Goal: Task Accomplishment & Management: Use online tool/utility

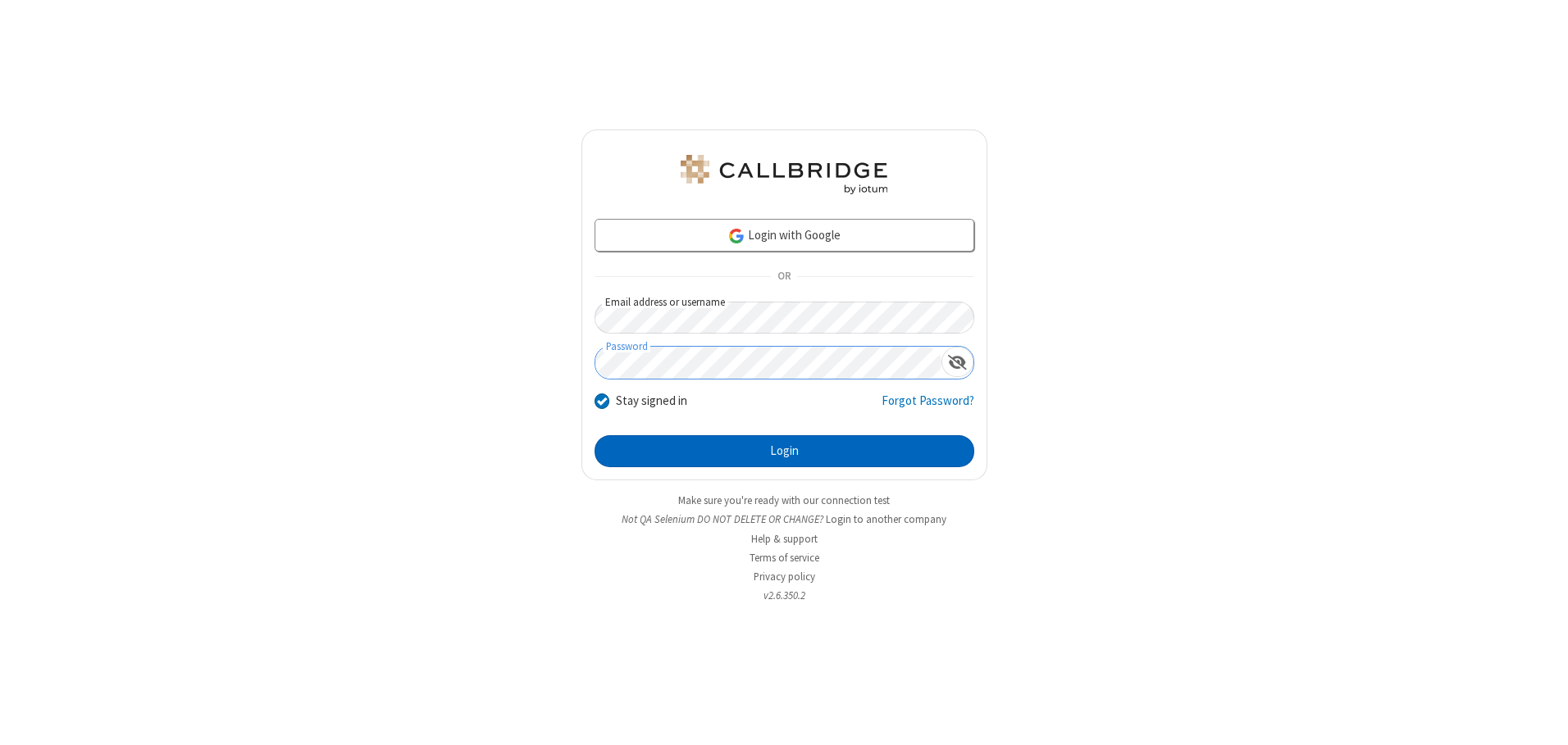
click at [784, 451] on button "Login" at bounding box center [784, 452] width 380 height 33
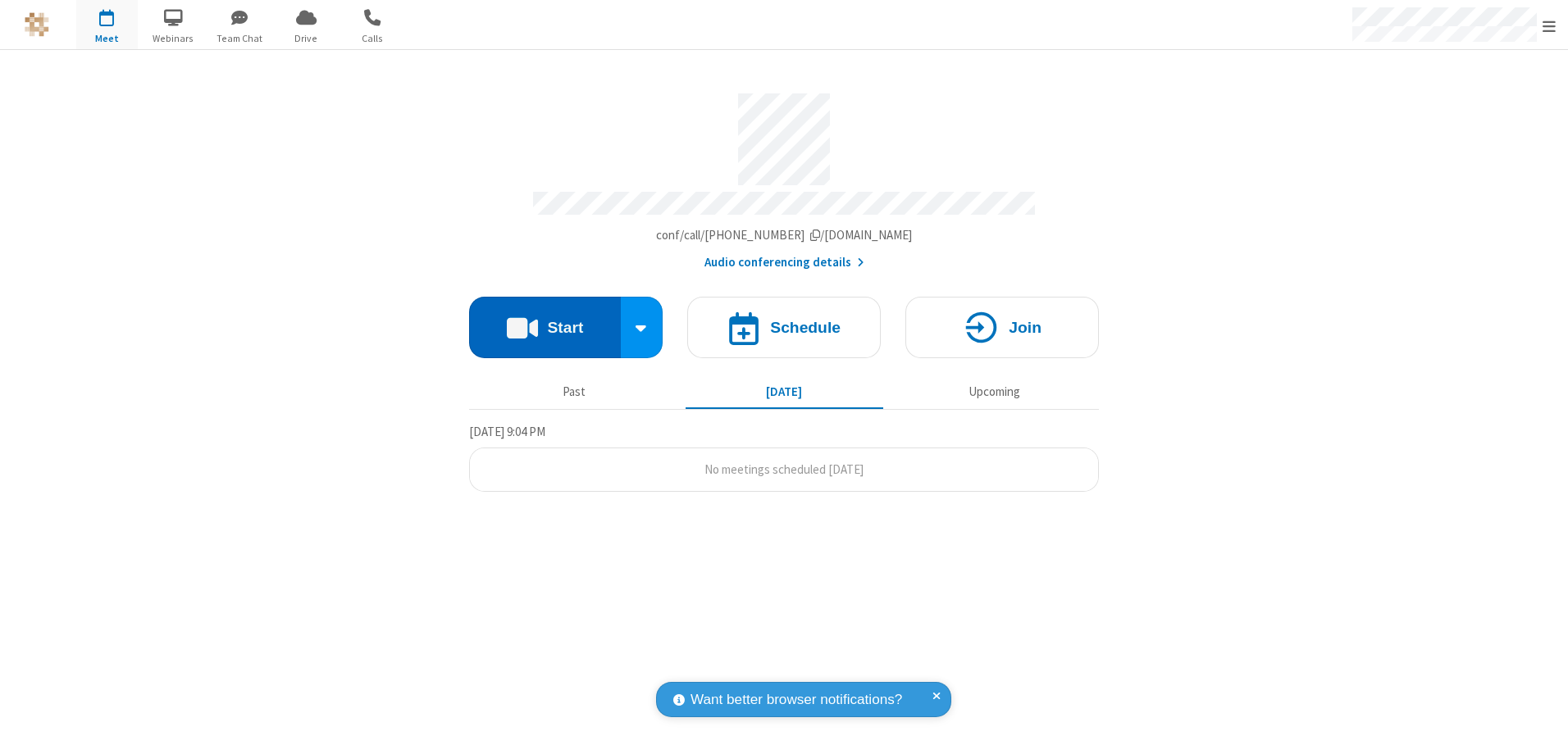
click at [544, 321] on button "Start" at bounding box center [544, 328] width 151 height 61
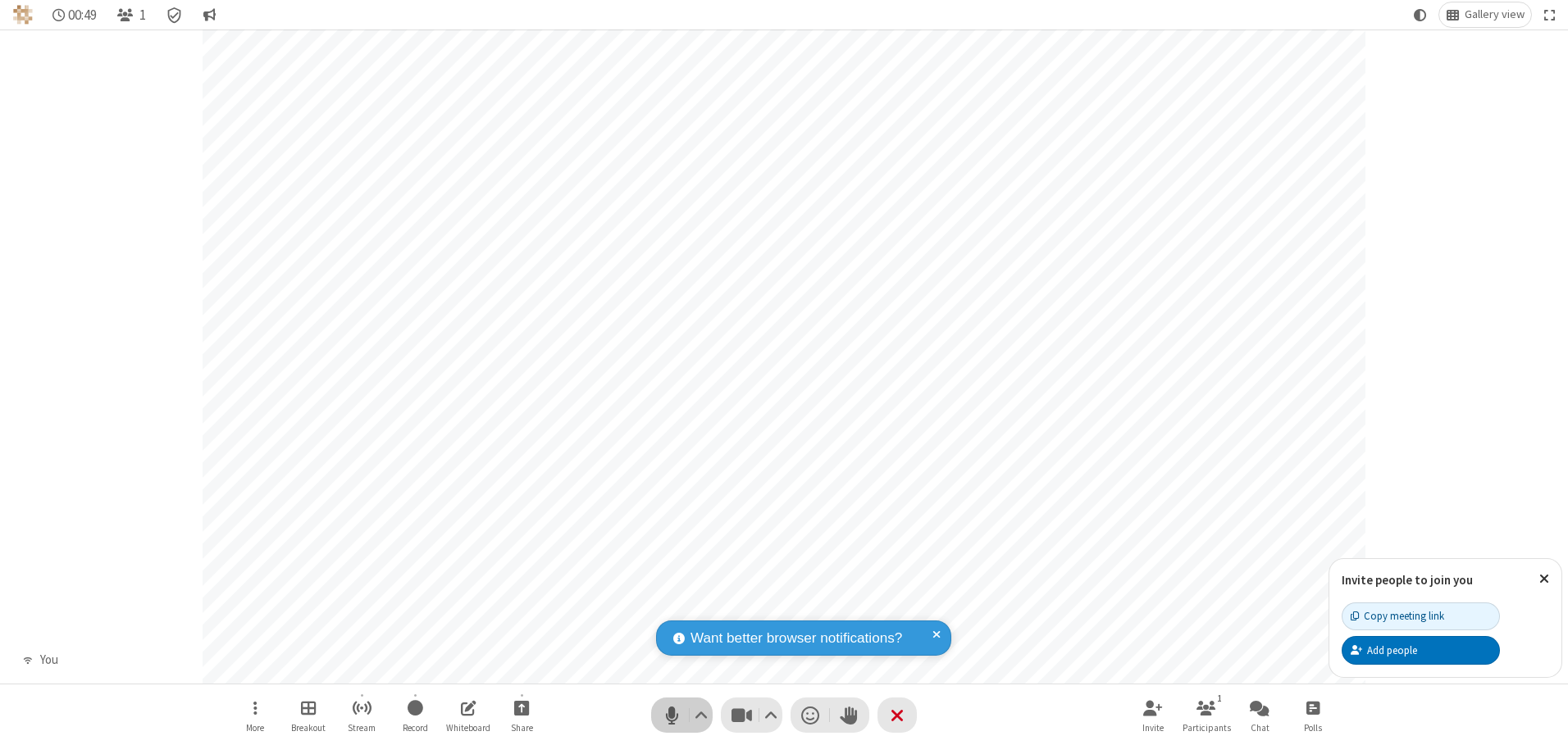
click at [672, 715] on span "Mute (Alt+A)" at bounding box center [672, 716] width 25 height 24
click at [672, 715] on span "Unmute (Alt+A)" at bounding box center [672, 716] width 25 height 24
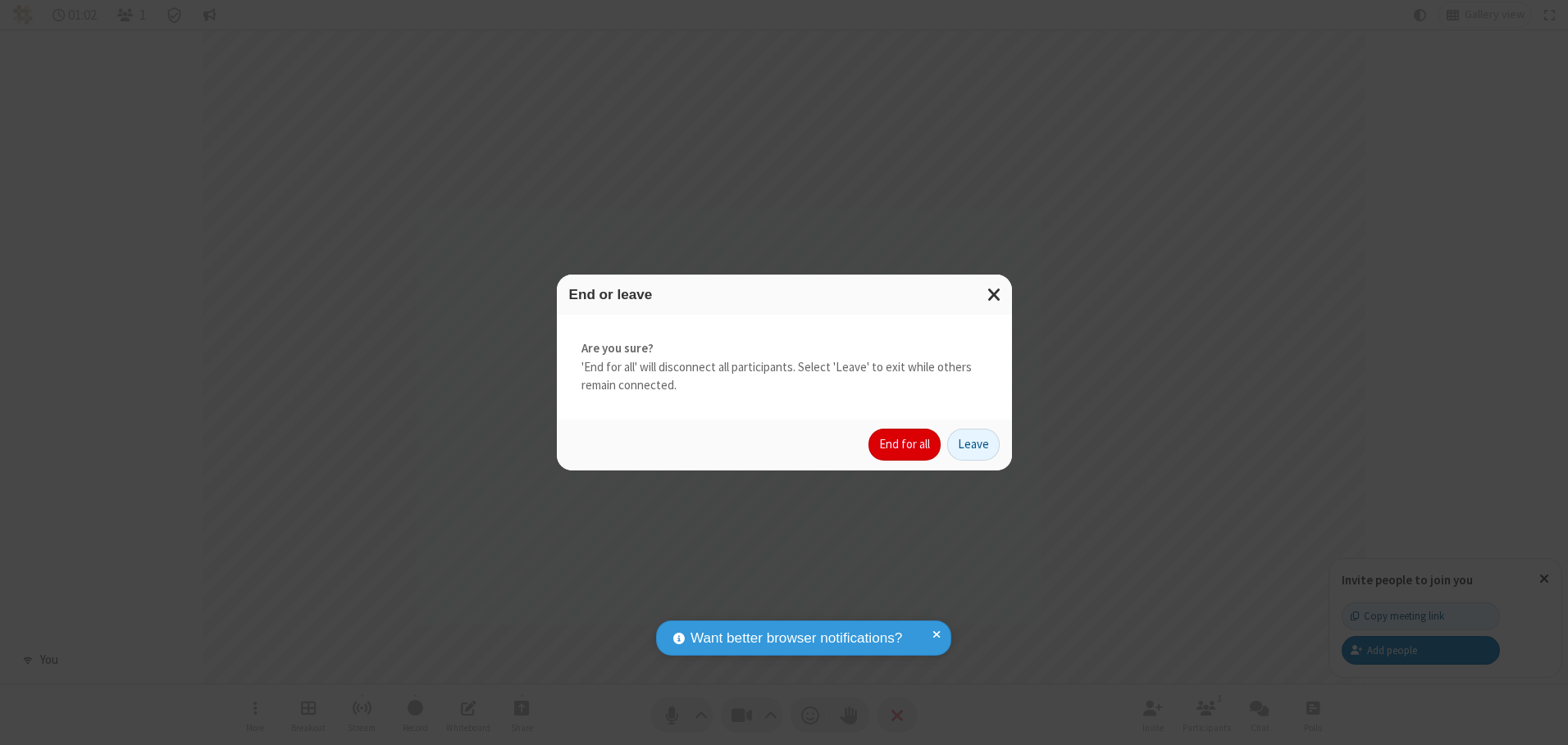
click at [906, 444] on button "End for all" at bounding box center [904, 445] width 72 height 33
